Goal: Task Accomplishment & Management: Use online tool/utility

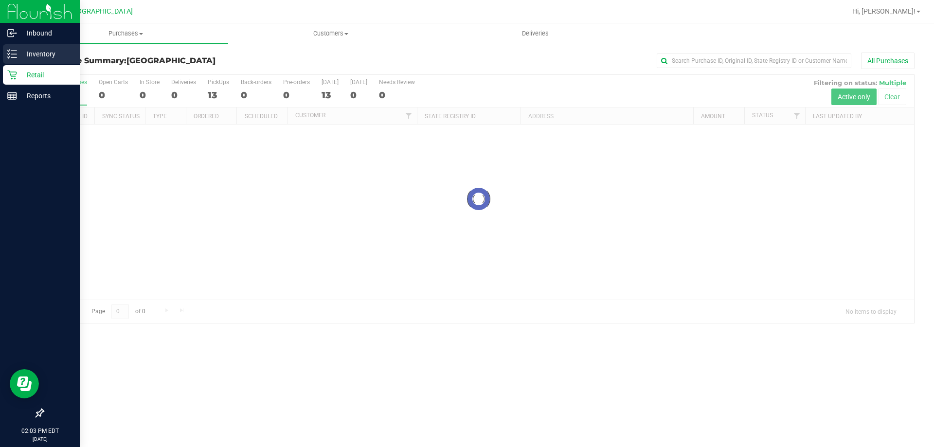
click at [46, 48] on p "Inventory" at bounding box center [46, 54] width 58 height 12
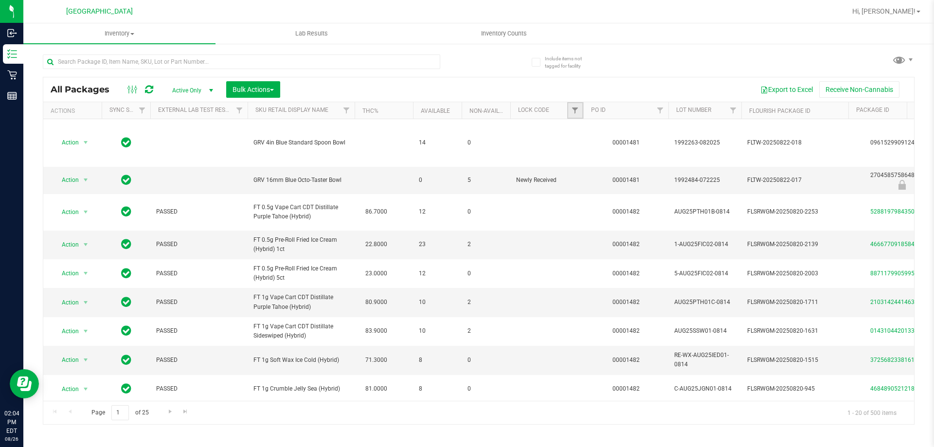
click at [567, 112] on link "Filter" at bounding box center [575, 110] width 16 height 17
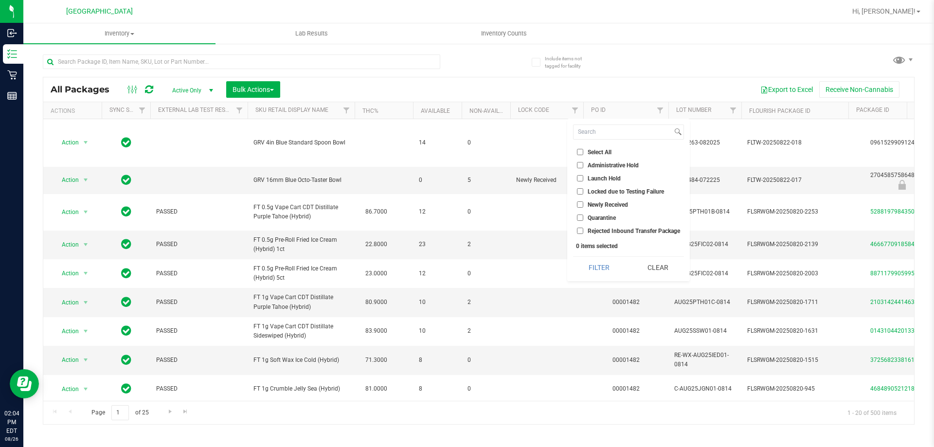
click at [587, 175] on label "Launch Hold" at bounding box center [599, 178] width 44 height 6
click at [583, 175] on input "Launch Hold" at bounding box center [580, 178] width 6 height 6
click at [599, 271] on button "Filter" at bounding box center [599, 267] width 52 height 21
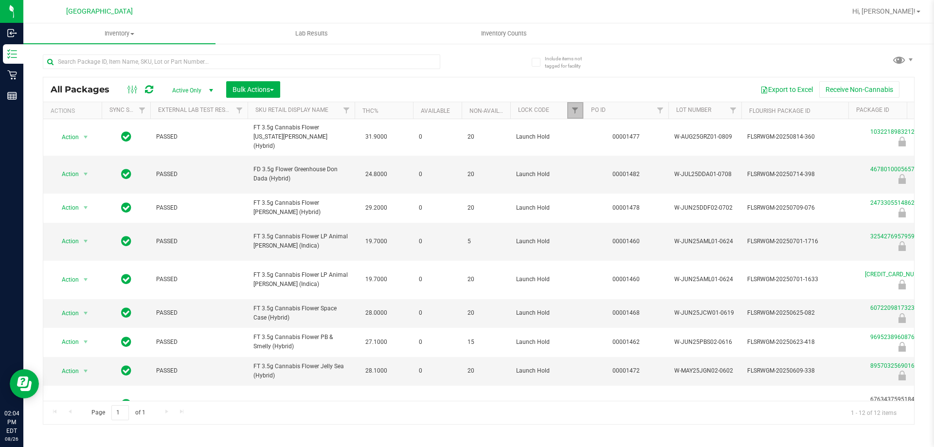
click at [573, 106] on link "Filter" at bounding box center [575, 110] width 16 height 17
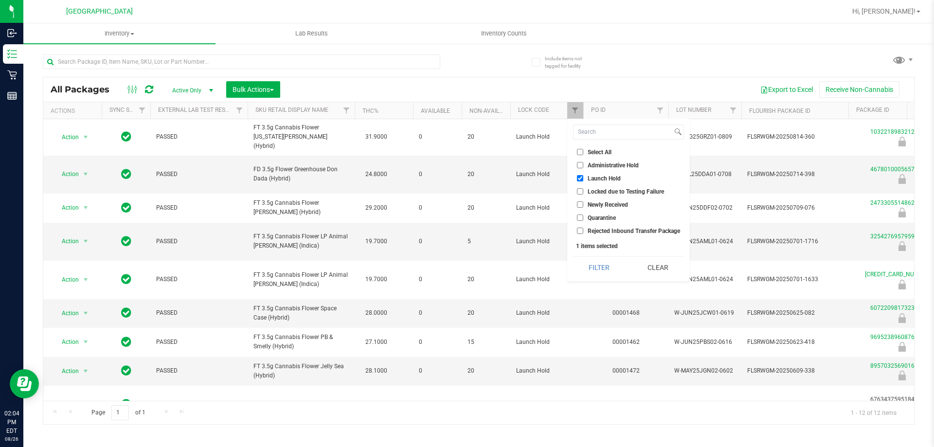
click at [583, 177] on input "Launch Hold" at bounding box center [580, 178] width 6 height 6
checkbox input "false"
click at [666, 265] on button "Clear" at bounding box center [658, 267] width 52 height 21
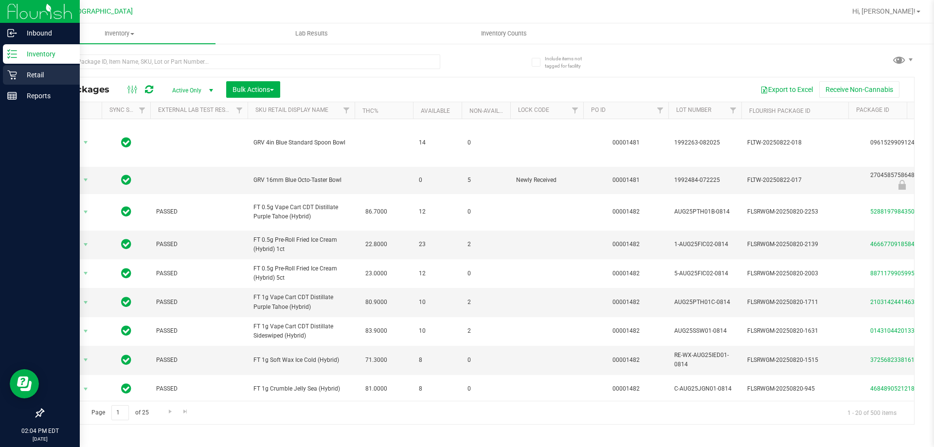
click at [19, 80] on p "Retail" at bounding box center [46, 75] width 58 height 12
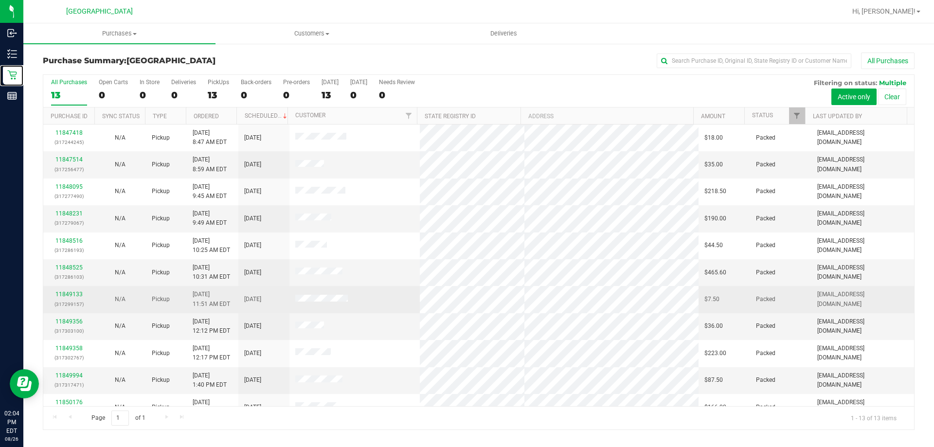
scroll to position [68, 0]
